Goal: Information Seeking & Learning: Learn about a topic

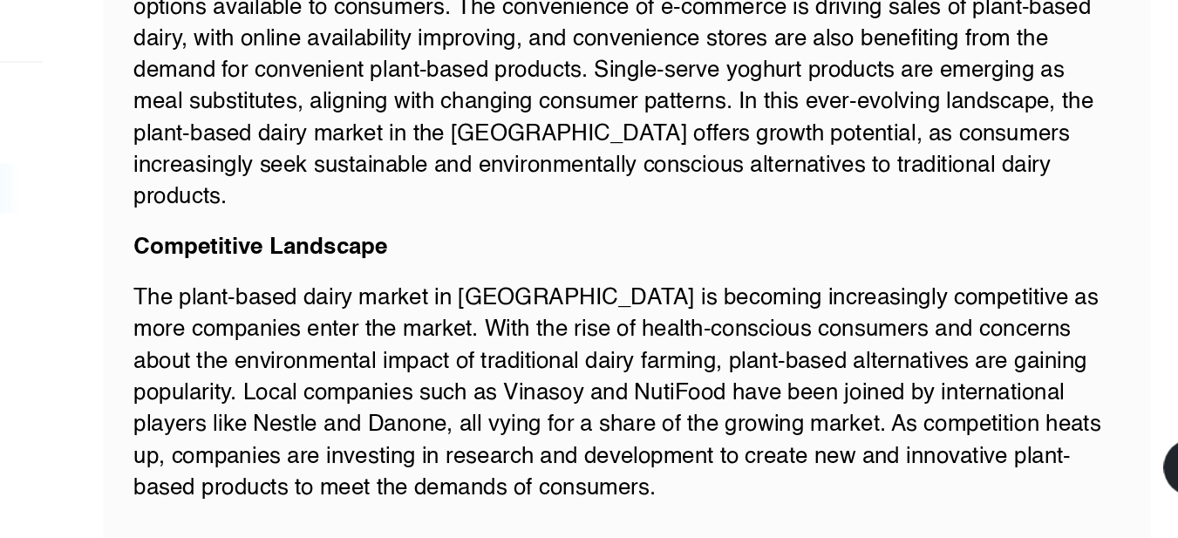
drag, startPoint x: 0, startPoint y: 0, endPoint x: 431, endPoint y: 223, distance: 485.0
click at [431, 223] on div "Plant-based dairy alternatives are making a sustainable mark on the Vietnam mar…" at bounding box center [745, 76] width 682 height 790
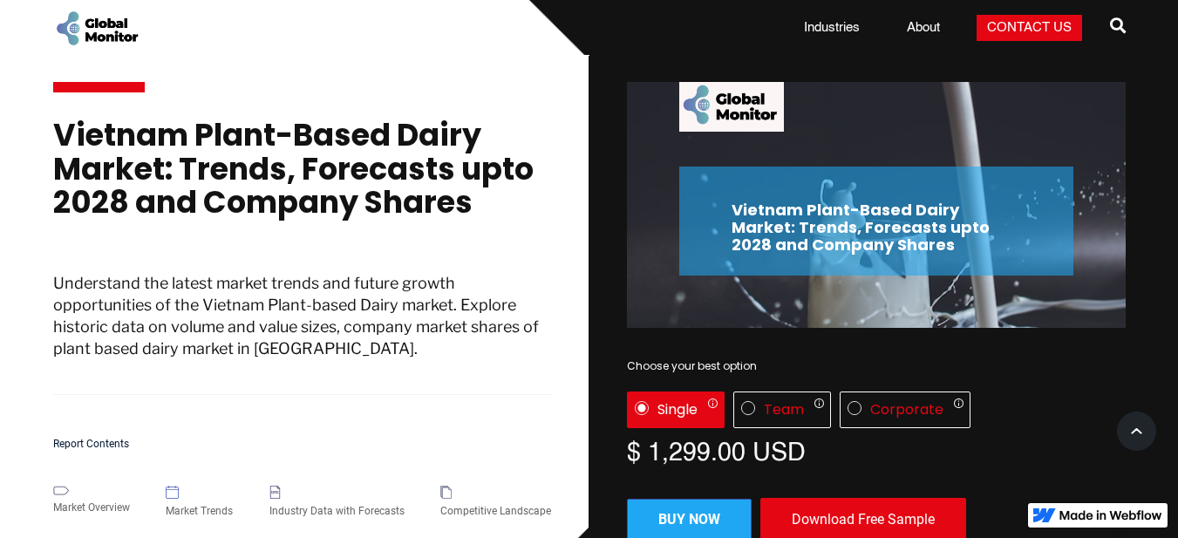
scroll to position [1, 0]
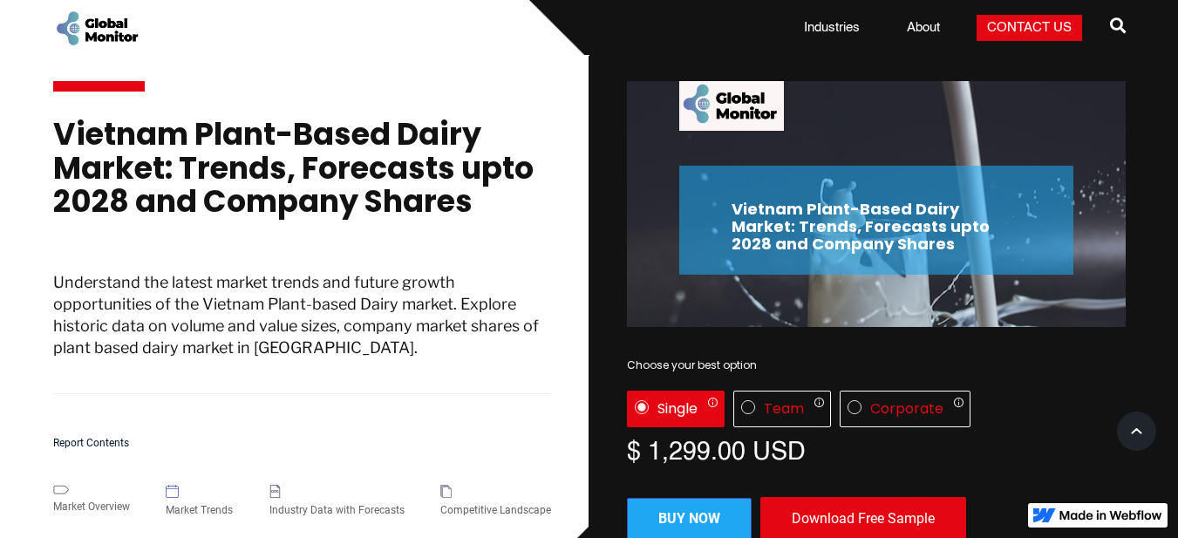
click at [93, 35] on img "home" at bounding box center [96, 28] width 87 height 39
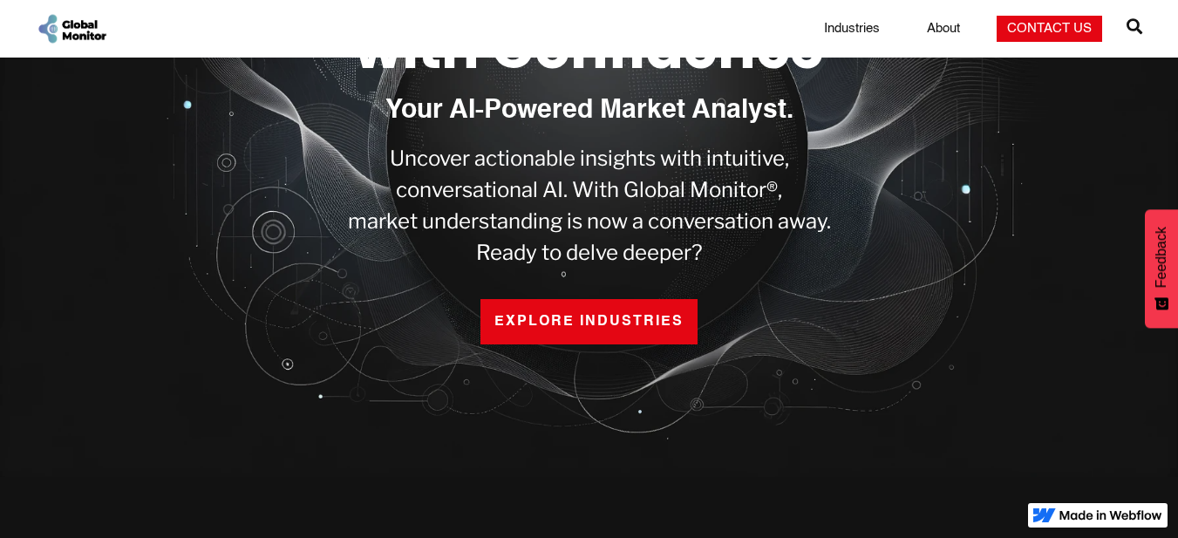
scroll to position [249, 0]
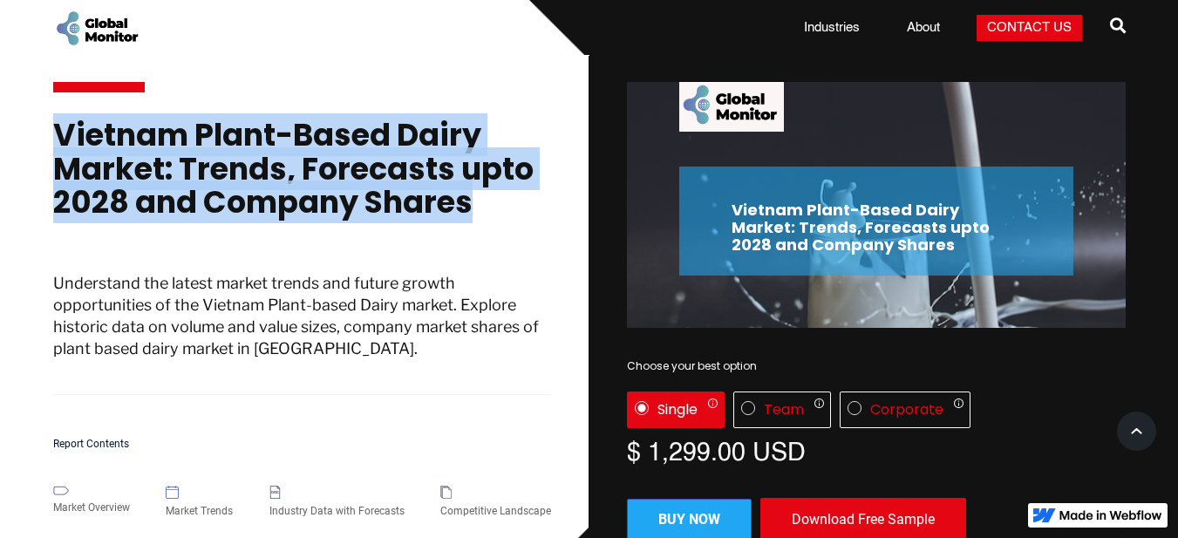
drag, startPoint x: 472, startPoint y: 212, endPoint x: 32, endPoint y: 146, distance: 444.3
click at [32, 146] on section "Vietnam Plant-Based Dairy Market: Trends, Forecasts upto 2028 and Company Share…" at bounding box center [589, 322] width 1178 height 533
copy h1 "Vietnam Plant-Based Dairy Market: Trends, Forecasts upto 2028 and Company Shares"
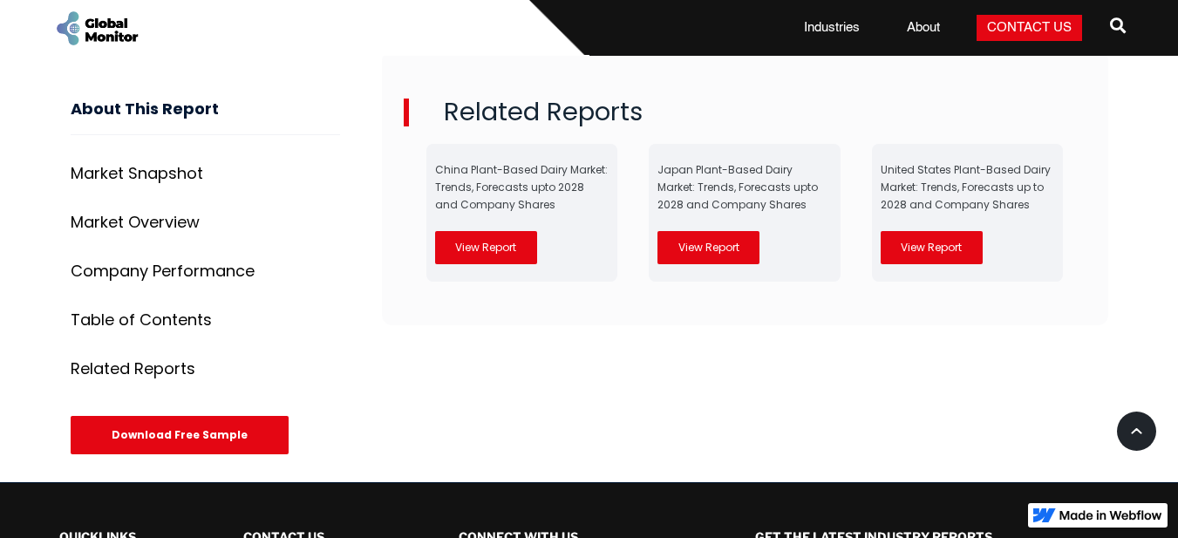
scroll to position [4910, 0]
